Goal: Find specific page/section: Find specific page/section

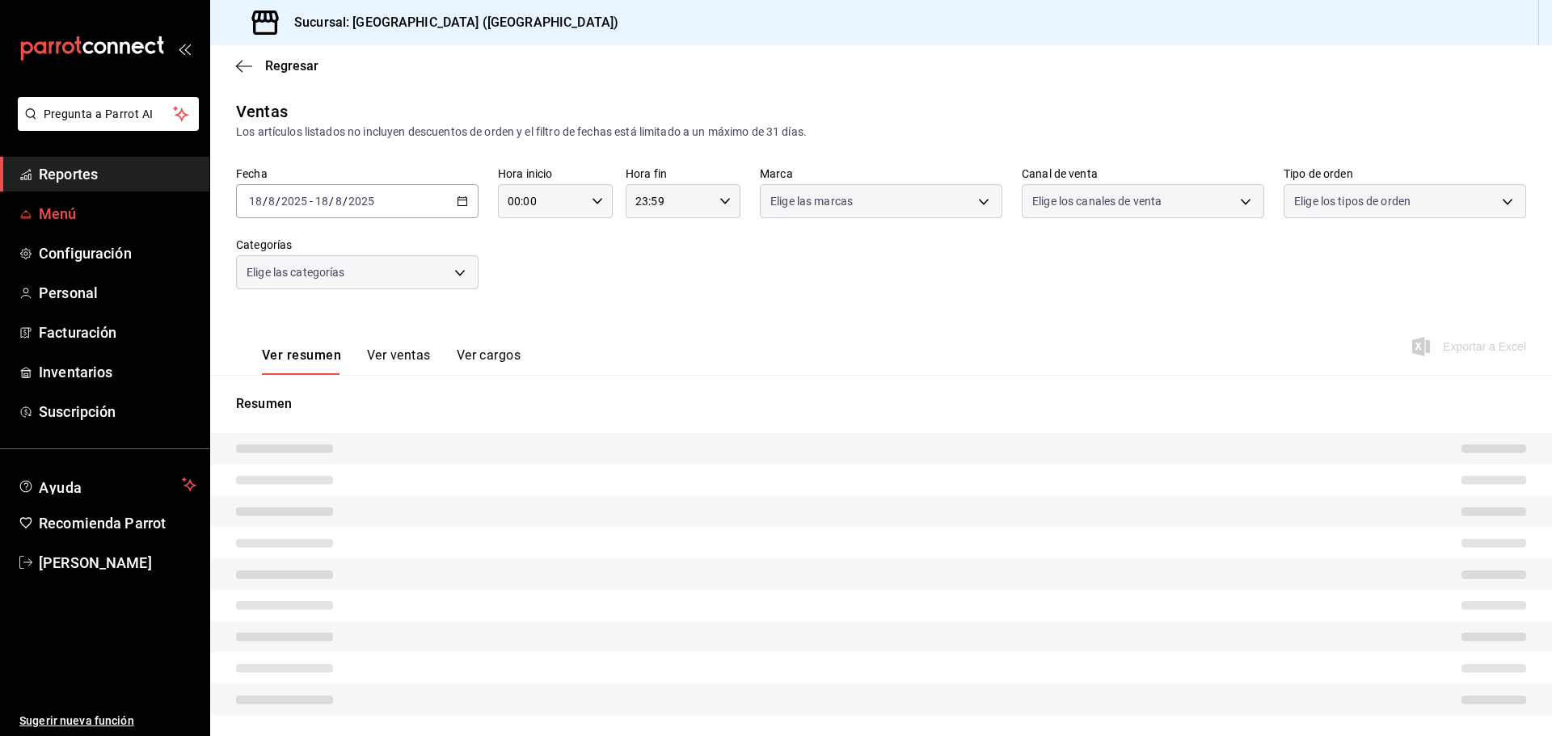
click at [66, 217] on span "Menú" at bounding box center [118, 214] width 158 height 22
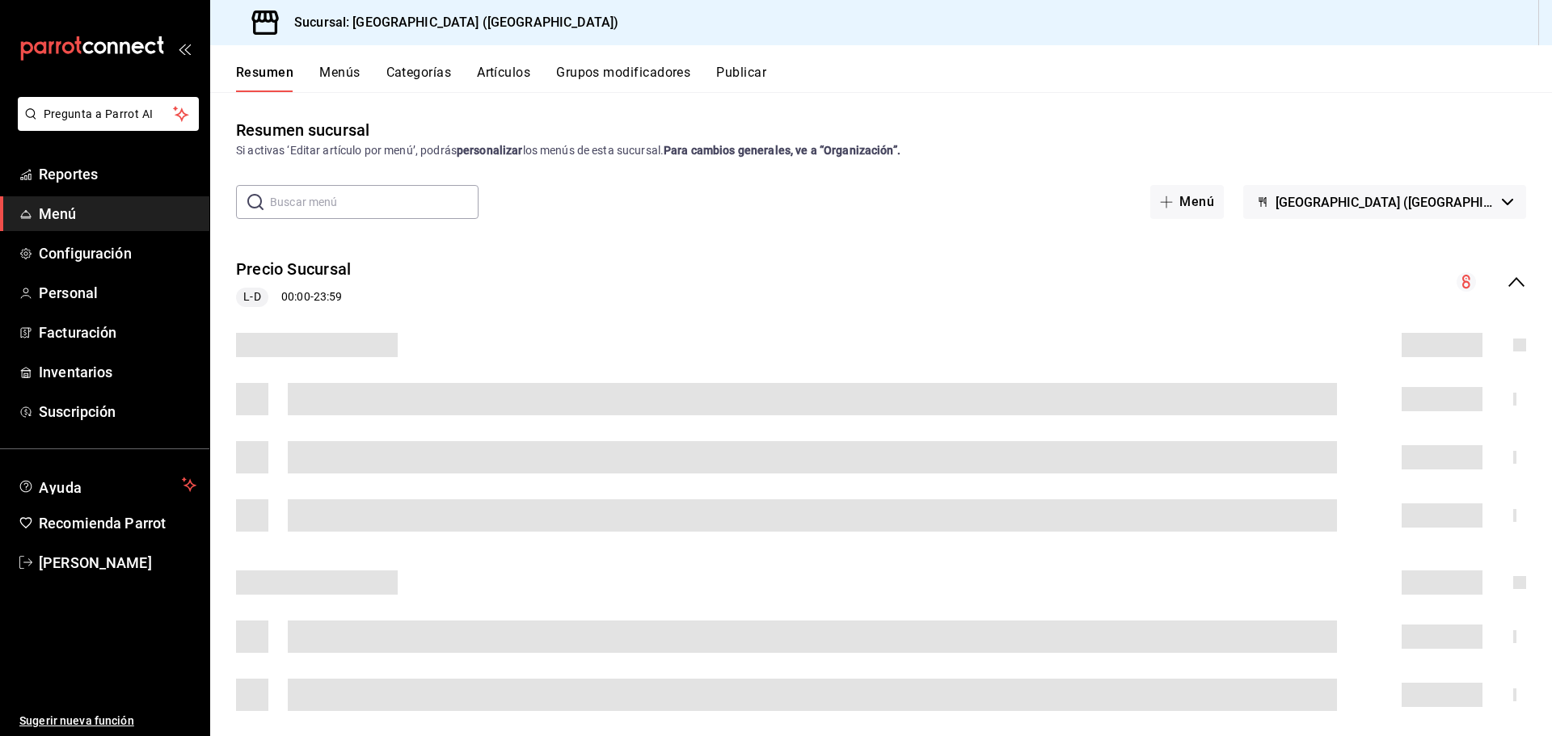
click at [522, 79] on button "Artículos" at bounding box center [503, 78] width 53 height 27
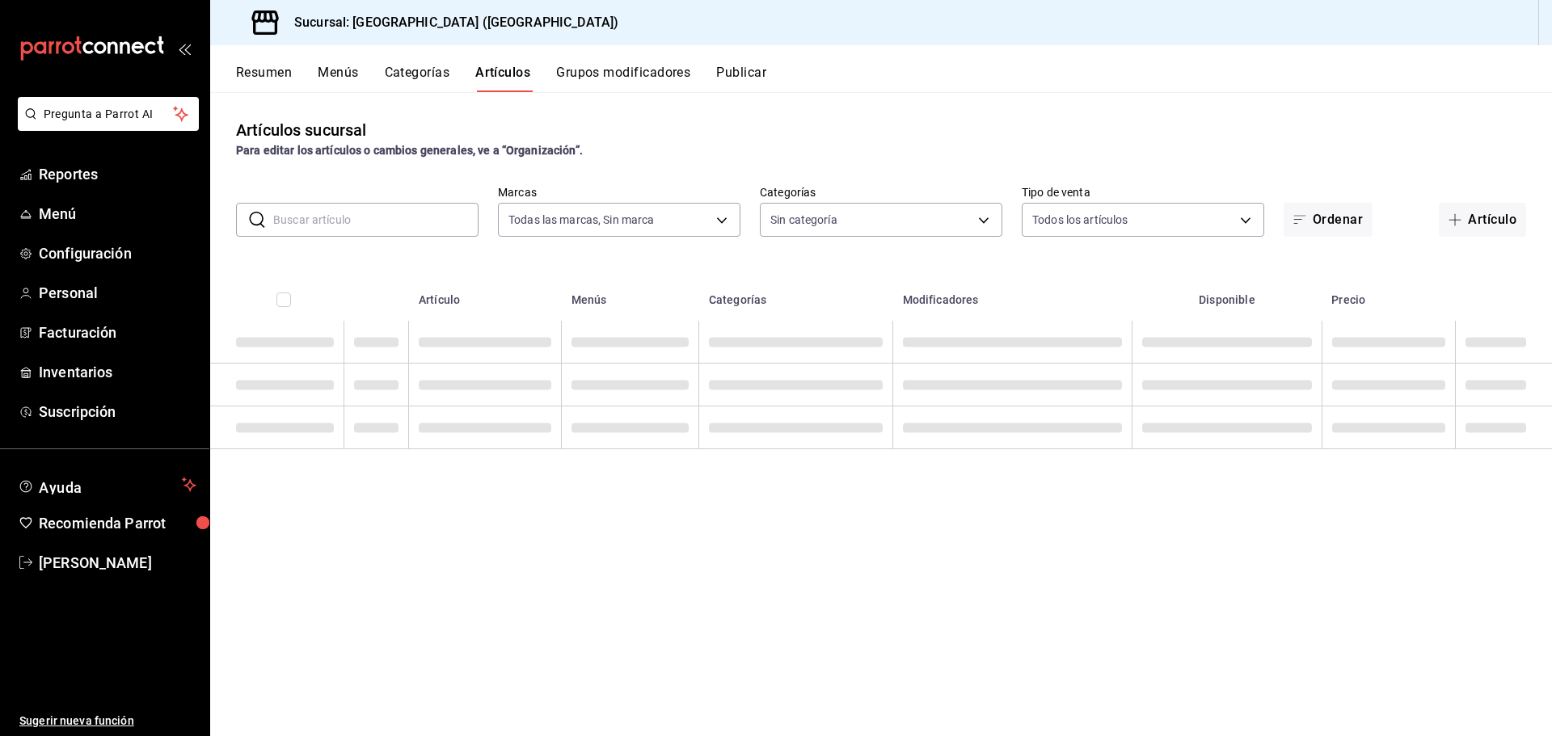
type input "c5b0ed81-af66-4c2d-afb4-f59aa1ecca2b"
click at [439, 211] on input "text" at bounding box center [375, 220] width 205 height 32
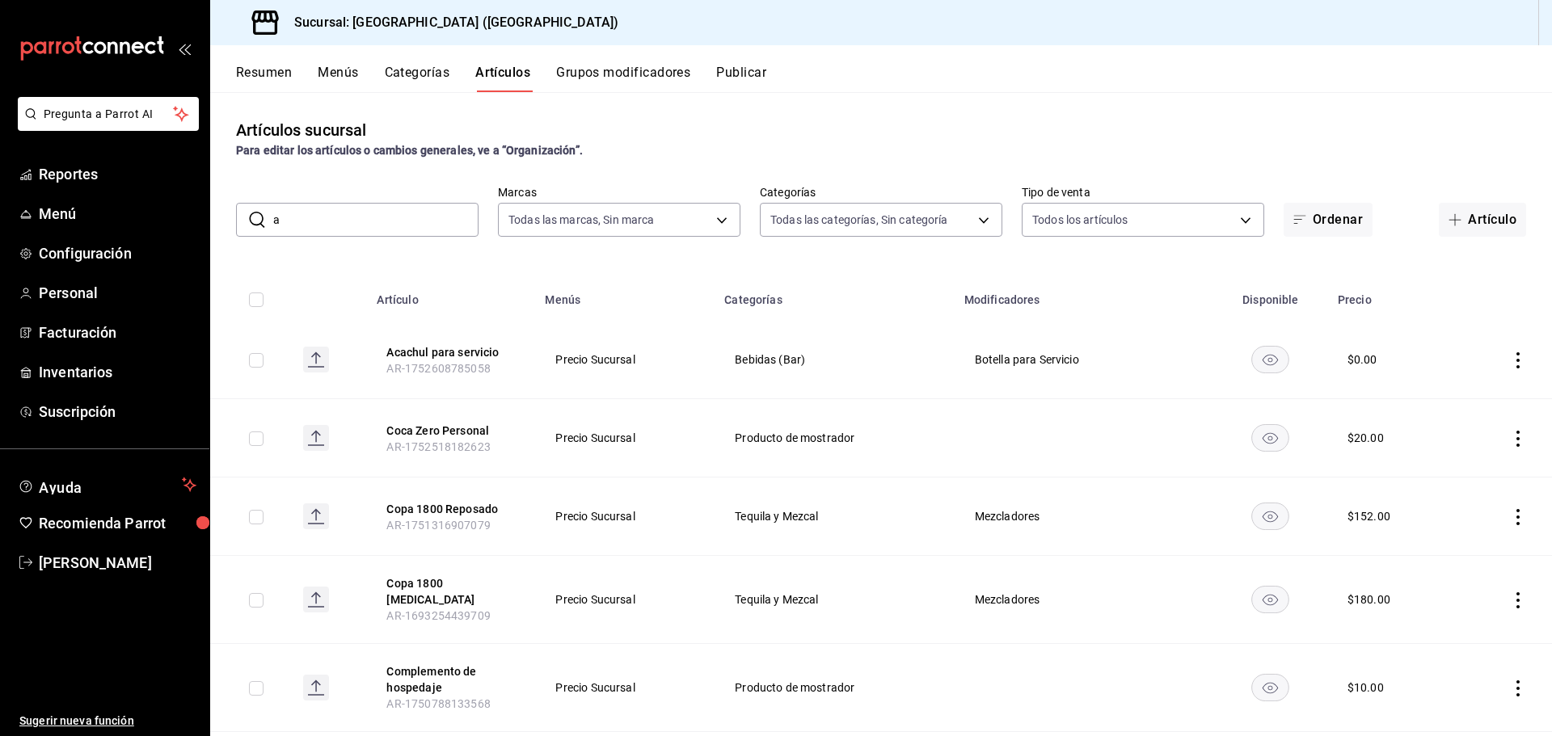
type input "as"
type input "8c3fc7fb-afc8-4fcf-a35f-97b25a26b173,d858cdb4-7991-4d76-a946-9f508960b44e,730af…"
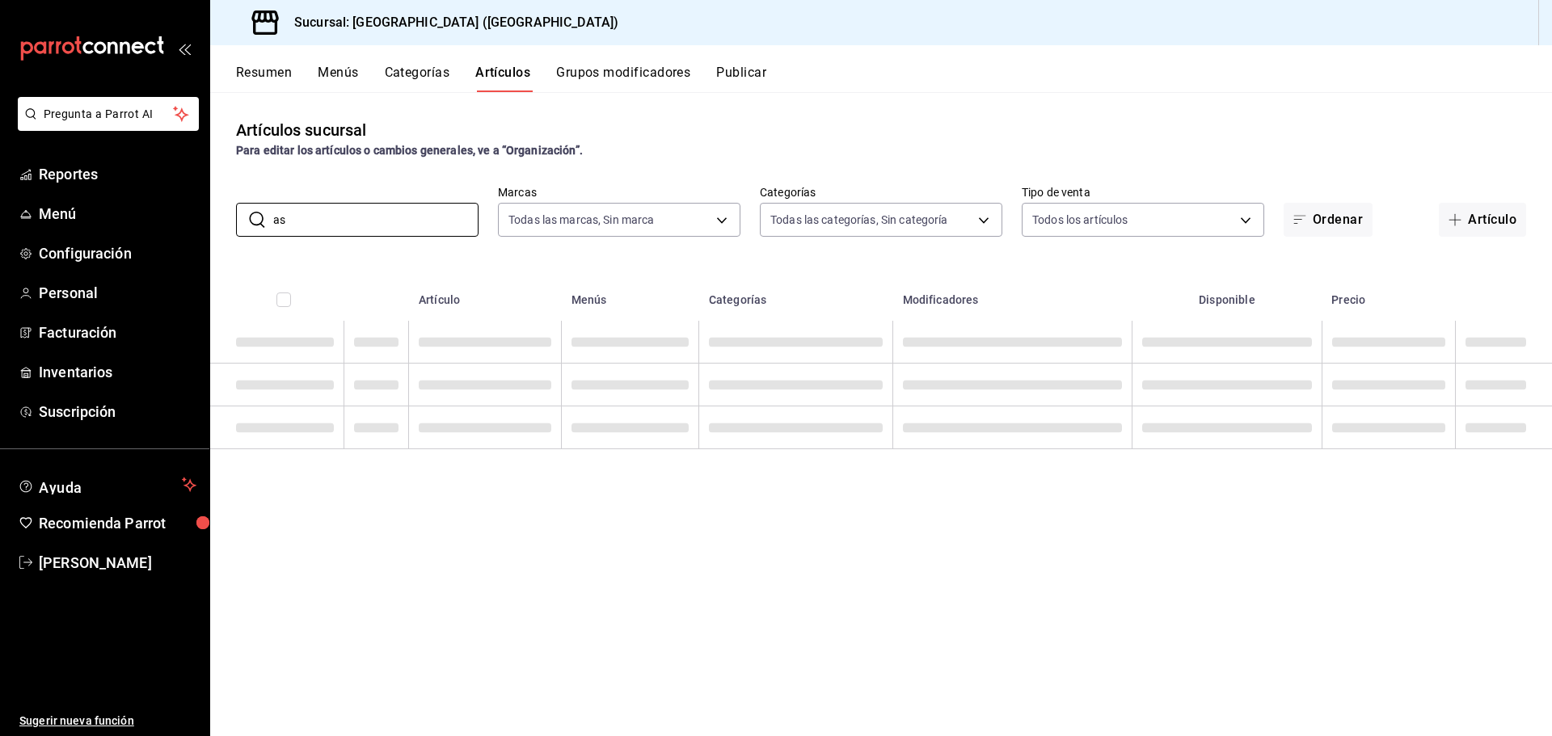
type input "a"
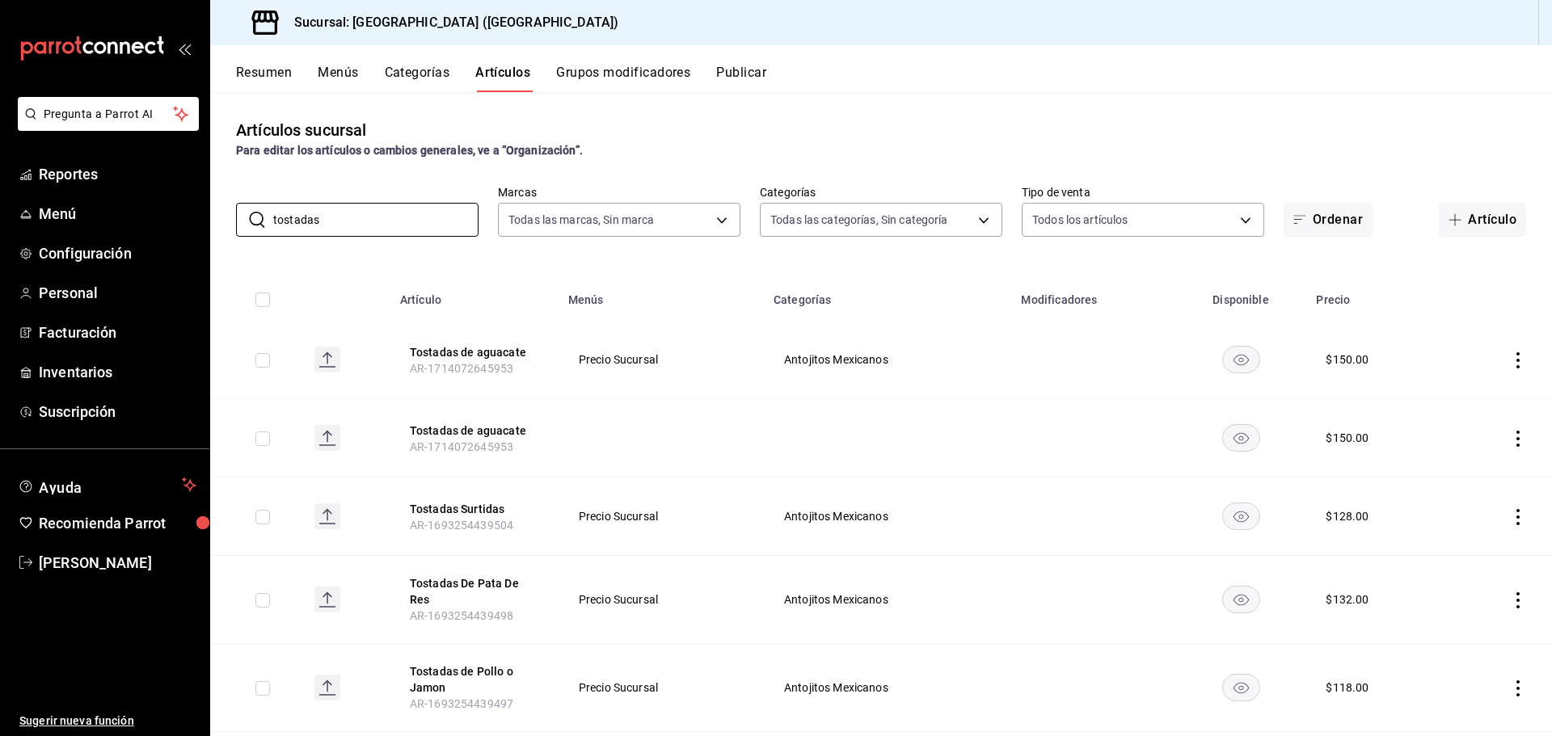
type input "tostadas"
